Goal: Transaction & Acquisition: Purchase product/service

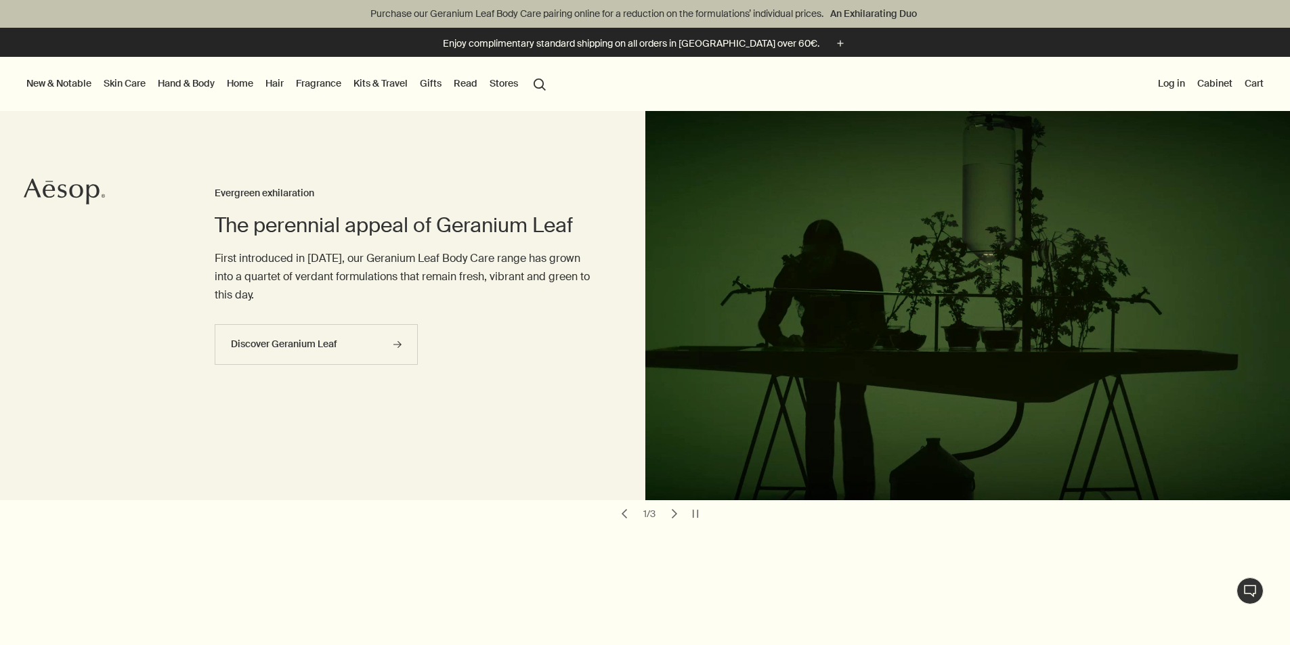
click at [209, 82] on link "Hand & Body" at bounding box center [186, 83] width 62 height 18
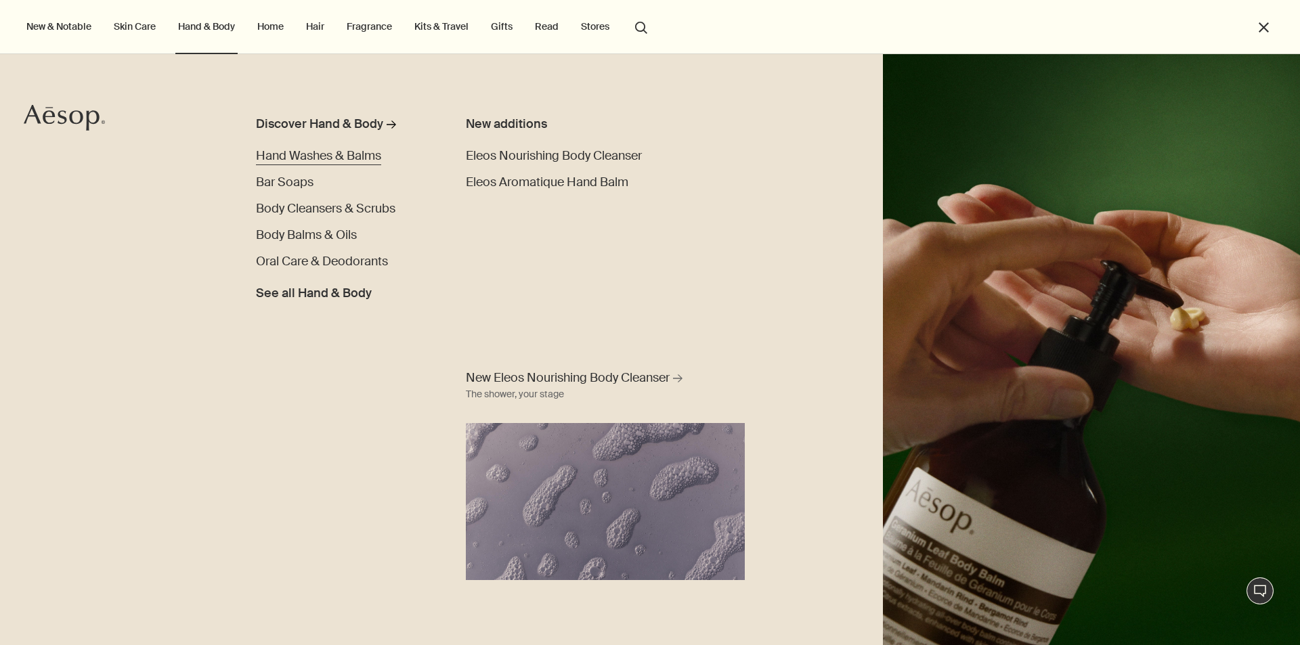
click at [302, 152] on span "Hand Washes & Balms" at bounding box center [318, 156] width 125 height 16
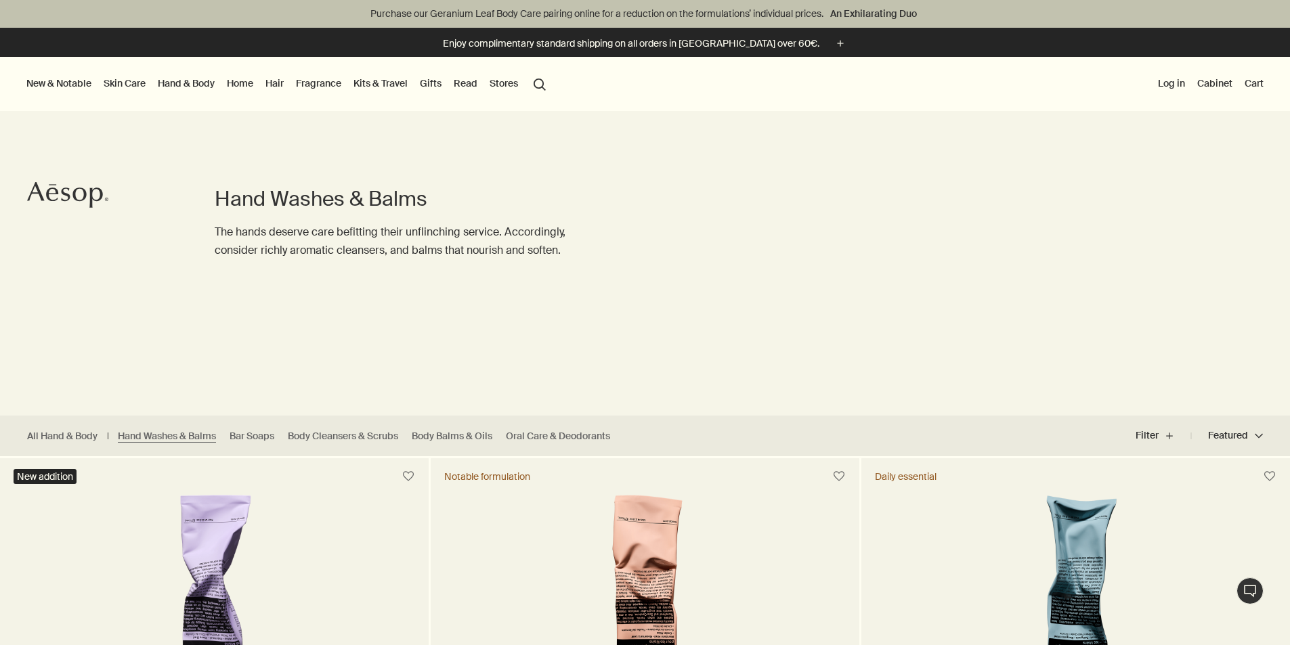
click at [552, 75] on button "search Search" at bounding box center [539, 83] width 24 height 26
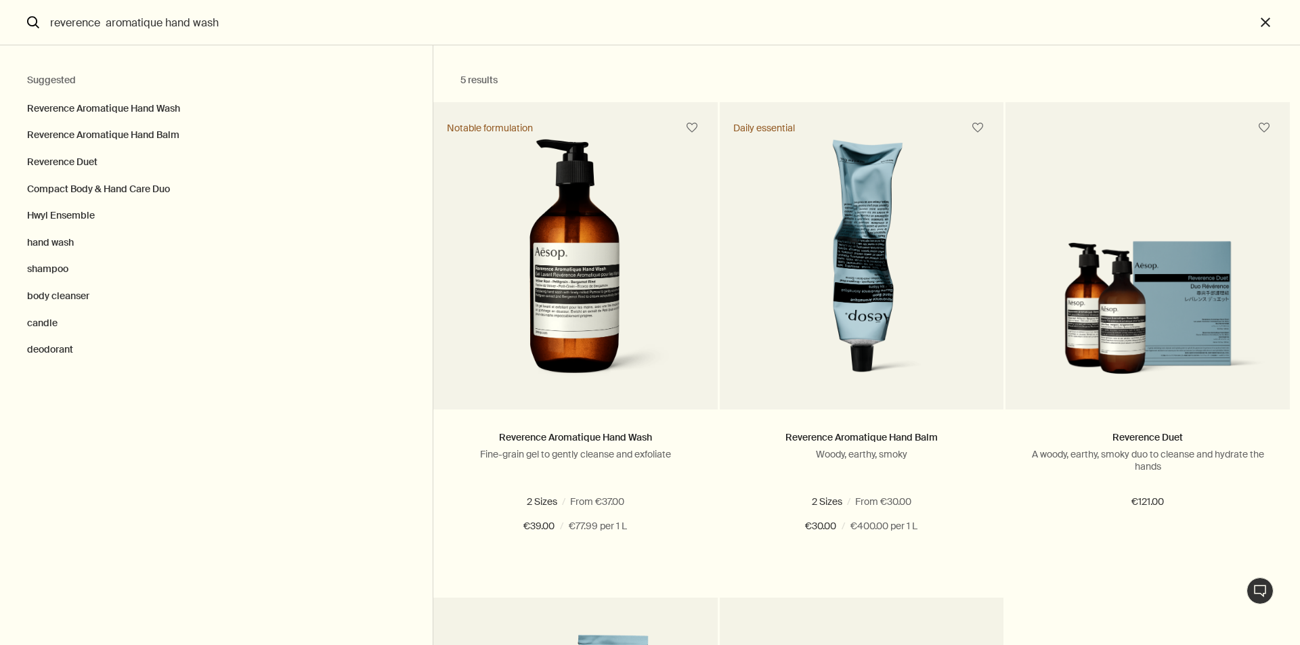
type input "reverence aromatique hand wash"
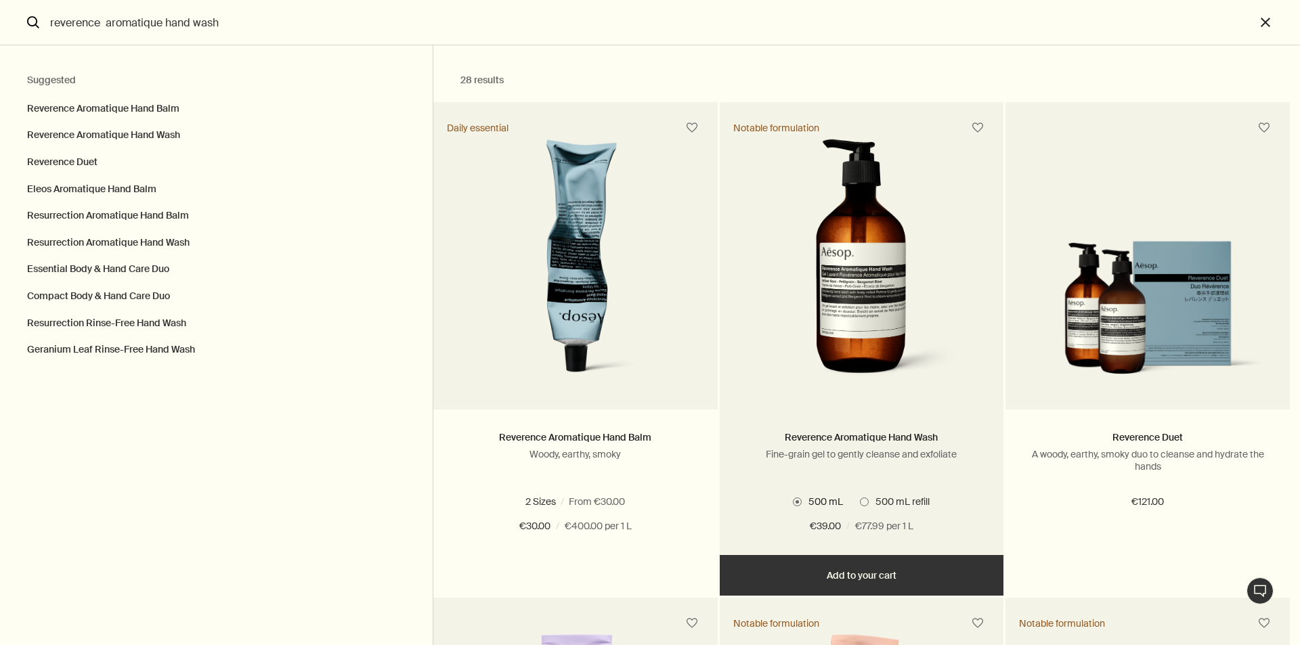
click at [867, 503] on span "Search" at bounding box center [864, 502] width 9 height 9
click at [860, 503] on input "500 mL refill" at bounding box center [860, 500] width 0 height 9
click at [849, 320] on img "Search" at bounding box center [861, 264] width 202 height 251
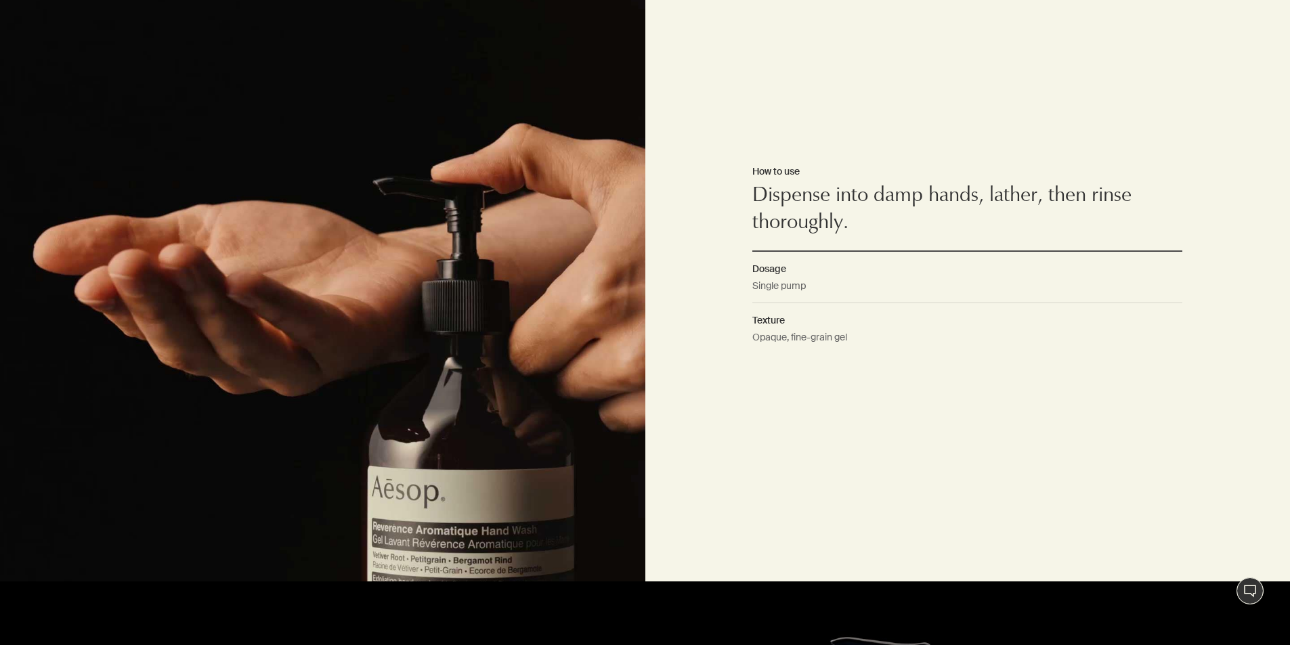
scroll to position [1286, 0]
